Goal: Information Seeking & Learning: Learn about a topic

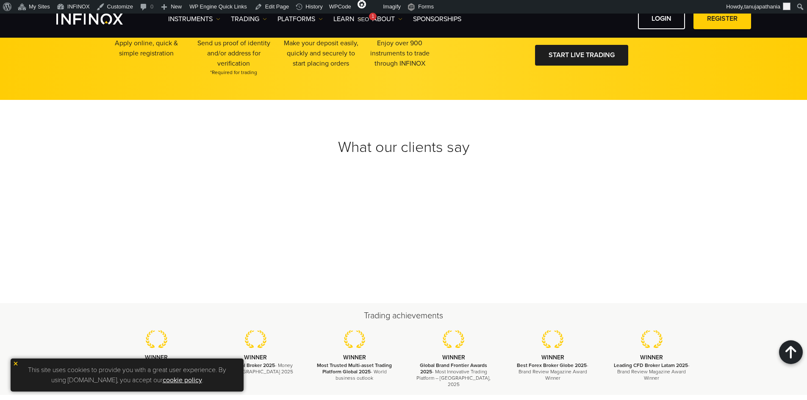
scroll to position [2373, 0]
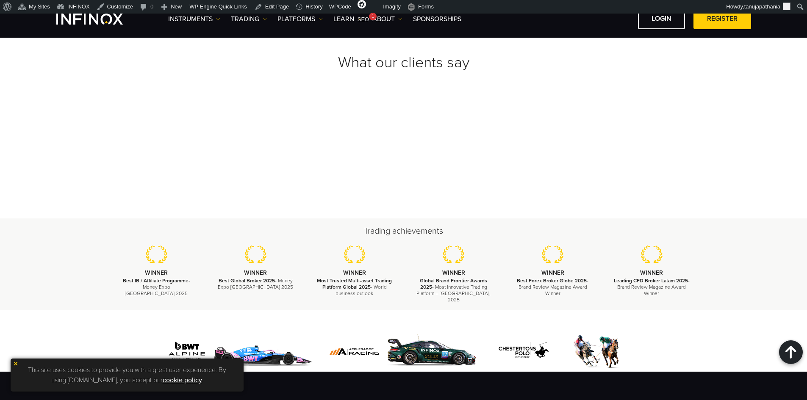
click at [707, 311] on div at bounding box center [403, 341] width 807 height 61
drag, startPoint x: 691, startPoint y: 292, endPoint x: 319, endPoint y: 53, distance: 441.0
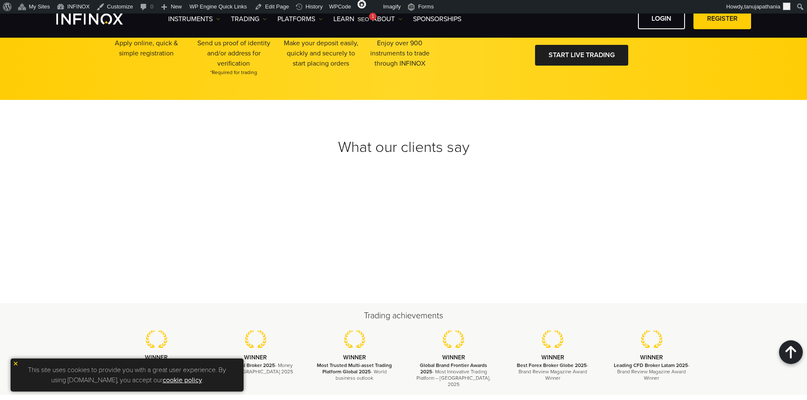
click at [524, 126] on div "What our clients say" at bounding box center [403, 201] width 807 height 203
